Goal: Task Accomplishment & Management: Manage account settings

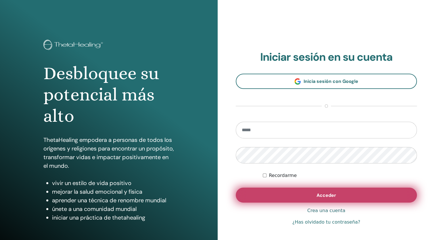
type input "**********"
click at [303, 194] on button "Acceder" at bounding box center [327, 195] width 182 height 15
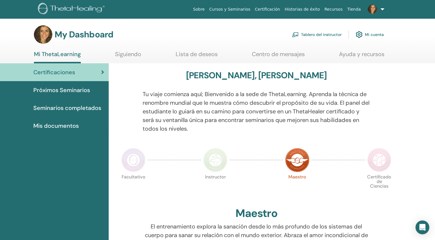
click at [318, 34] on link "Tablero del instructor" at bounding box center [317, 34] width 50 height 13
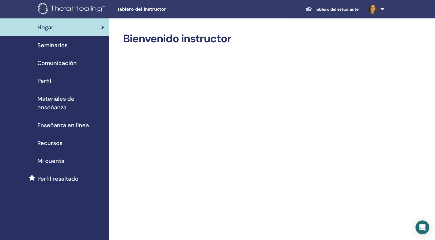
click at [63, 44] on span "Seminarios" at bounding box center [52, 45] width 30 height 9
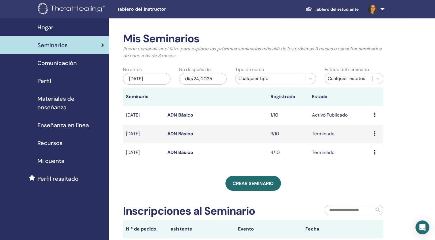
click at [178, 133] on link "ADN Básico" at bounding box center [180, 134] width 26 height 6
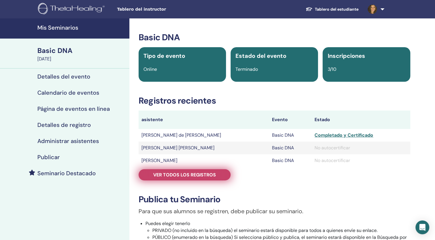
click at [178, 177] on span "Ver todos los registros" at bounding box center [184, 175] width 63 height 6
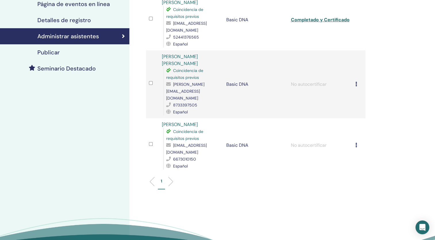
scroll to position [108, 0]
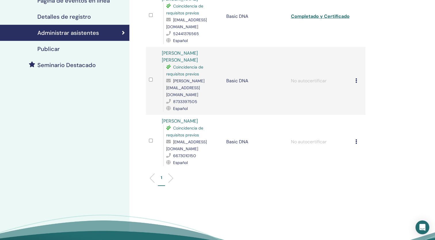
click at [356, 139] on icon at bounding box center [357, 141] width 2 height 5
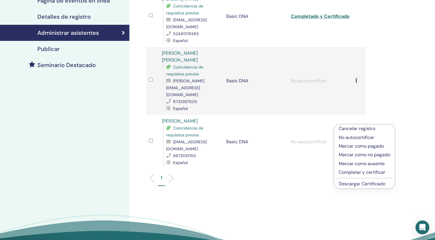
click at [367, 128] on p "Cancelar registro" at bounding box center [365, 128] width 52 height 7
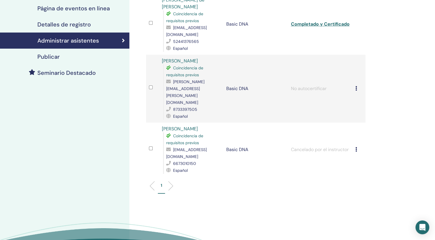
scroll to position [102, 0]
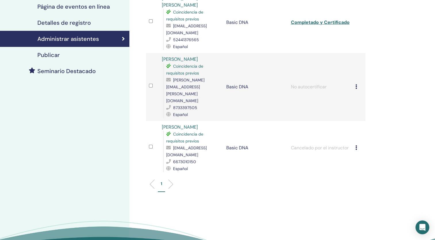
click at [356, 145] on icon at bounding box center [357, 147] width 2 height 5
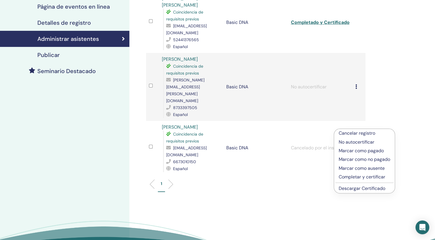
click at [390, 121] on div "Administrar asistentes Acciones masivas Exportar a CSV asistente Evento Estado …" at bounding box center [274, 97] width 290 height 362
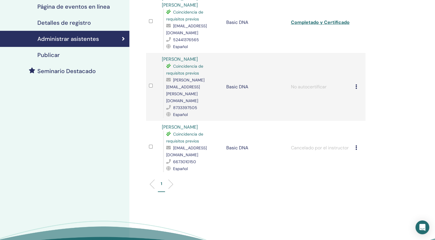
click at [356, 145] on icon at bounding box center [357, 147] width 2 height 5
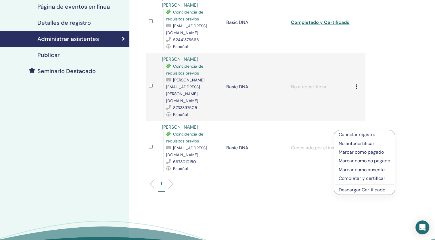
click at [387, 119] on div "Administrar asistentes Acciones masivas Exportar a CSV asistente Evento Estado …" at bounding box center [274, 97] width 290 height 362
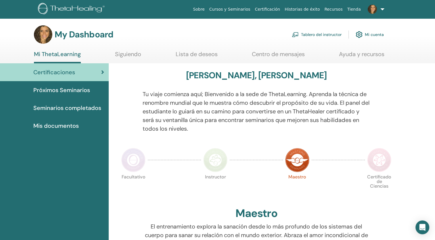
click at [322, 33] on link "Tablero del instructor" at bounding box center [317, 34] width 50 height 13
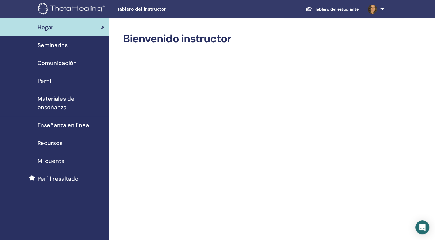
click at [56, 43] on span "Seminarios" at bounding box center [52, 45] width 30 height 9
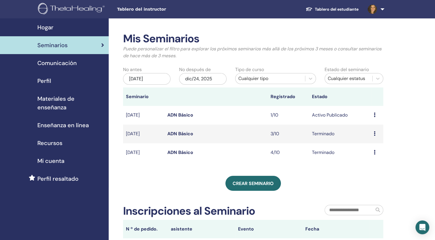
click at [177, 134] on link "ADN Básico" at bounding box center [180, 134] width 26 height 6
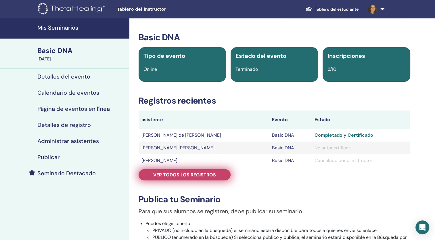
click at [196, 174] on span "Ver todos los registros" at bounding box center [184, 175] width 63 height 6
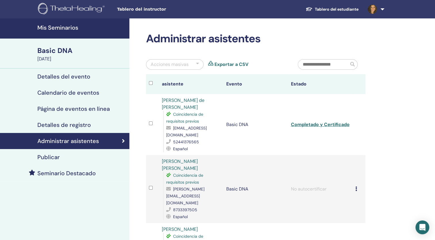
click at [190, 226] on link "[PERSON_NAME]" at bounding box center [180, 229] width 36 height 6
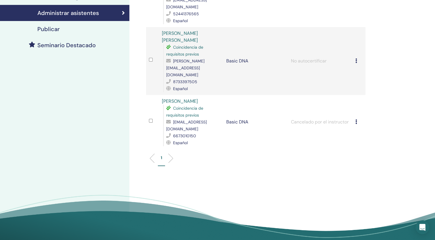
scroll to position [143, 0]
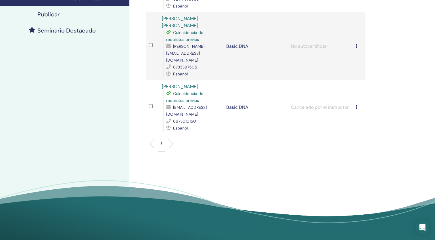
drag, startPoint x: 183, startPoint y: 78, endPoint x: 356, endPoint y: 89, distance: 173.0
click at [356, 105] on icon at bounding box center [357, 107] width 2 height 5
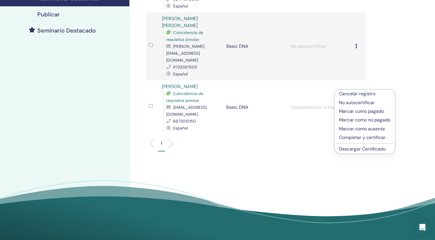
click at [371, 93] on p "Cancelar registro" at bounding box center [365, 93] width 52 height 7
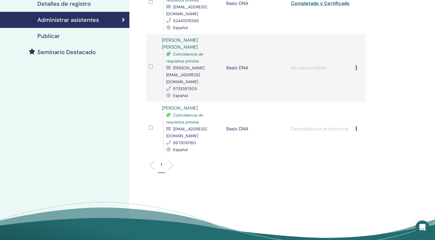
scroll to position [121, 0]
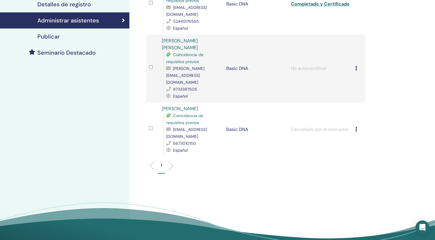
click at [173, 161] on li at bounding box center [169, 166] width 10 height 10
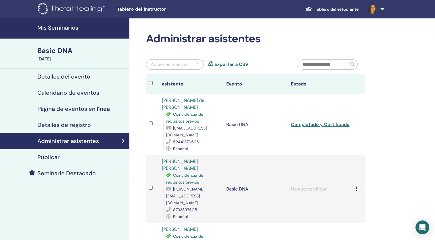
click at [344, 65] on input "text" at bounding box center [323, 65] width 50 height 10
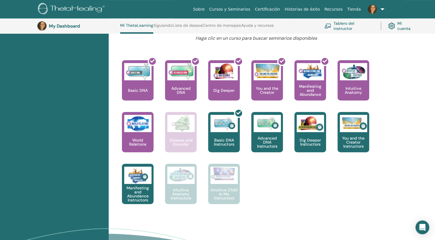
scroll to position [232, 0]
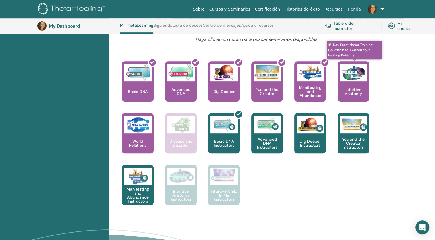
click at [358, 94] on p "Intuitive Anatomy" at bounding box center [354, 91] width 32 height 8
